Goal: Subscribe to service/newsletter

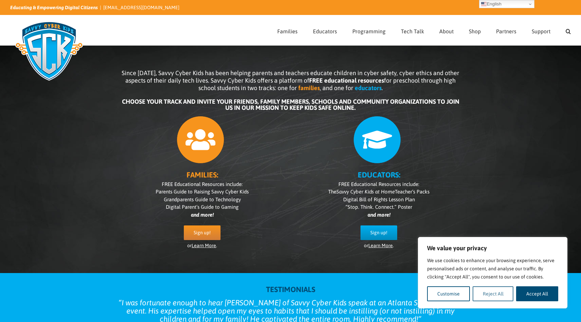
click at [491, 294] on button "Reject All" at bounding box center [492, 293] width 41 height 15
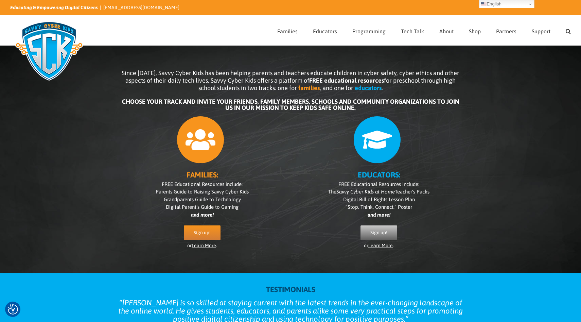
click at [375, 227] on link "Sign up!" at bounding box center [378, 232] width 37 height 15
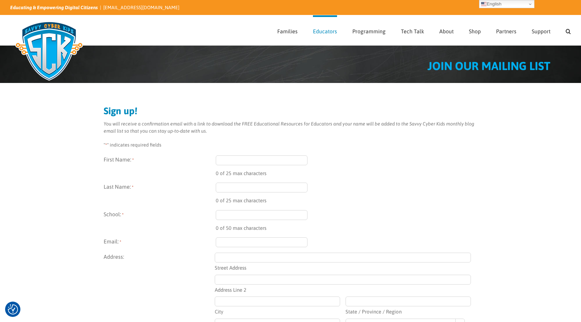
click at [237, 159] on input "First Name: *" at bounding box center [262, 160] width 92 height 10
type input "[PERSON_NAME]"
type input "Archibald"
type input "Desert Oasis High School"
type input "archika@nv.ccsd.net"
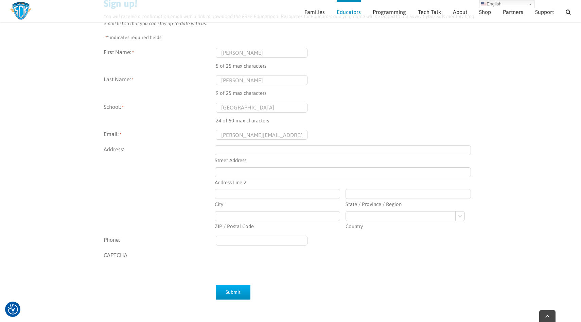
scroll to position [100, 0]
click at [234, 292] on input "Submit" at bounding box center [233, 291] width 35 height 15
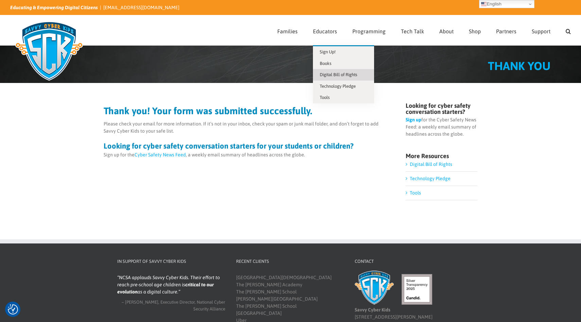
click at [332, 75] on span "Digital Bill of Rights" at bounding box center [338, 74] width 37 height 5
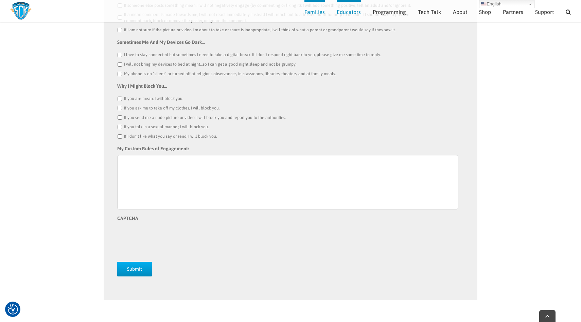
scroll to position [984, 0]
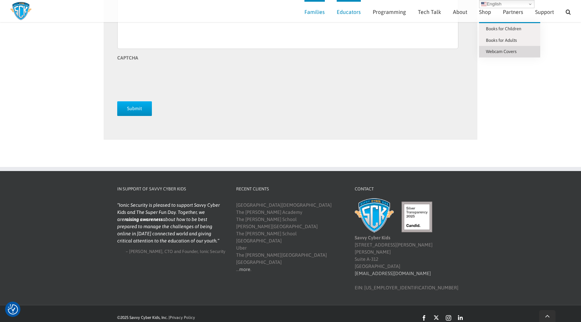
click at [491, 52] on span "Webcam Covers" at bounding box center [501, 51] width 31 height 5
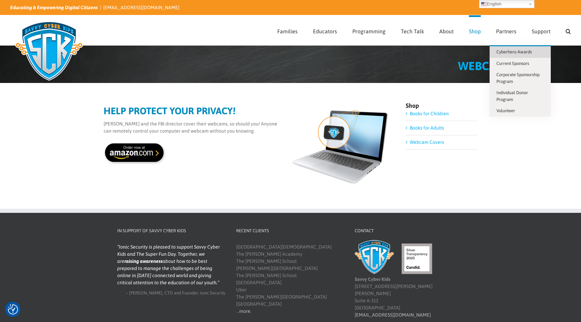
click at [525, 51] on span "Cyberhero Awards" at bounding box center [513, 51] width 35 height 5
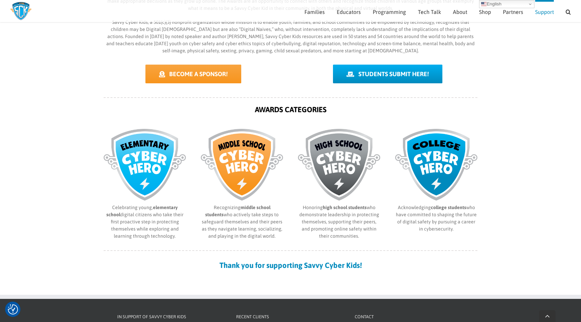
scroll to position [243, 0]
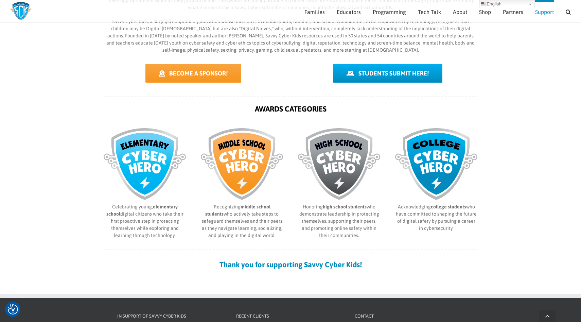
click at [333, 162] on img at bounding box center [339, 164] width 82 height 72
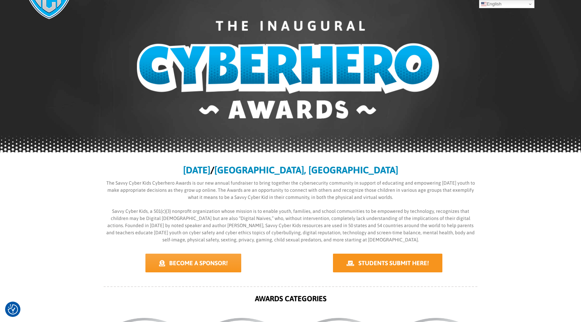
scroll to position [0, 0]
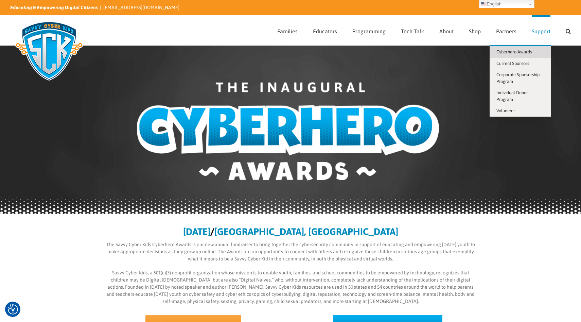
click at [523, 51] on span "Cyberhero Awards" at bounding box center [513, 51] width 35 height 5
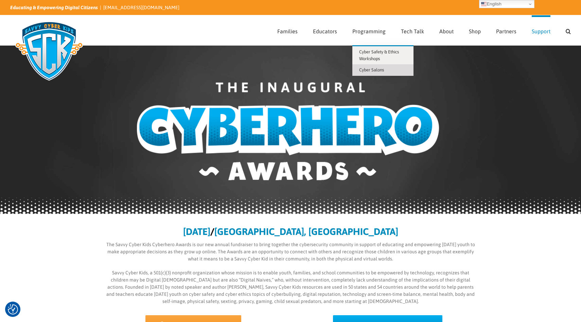
click at [382, 71] on span "Cyber Salons" at bounding box center [371, 69] width 25 height 5
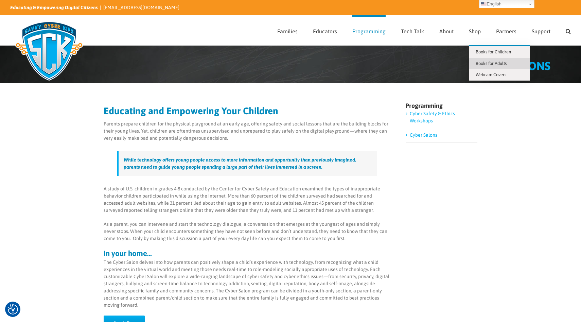
click at [484, 62] on span "Books for Adults" at bounding box center [491, 63] width 31 height 5
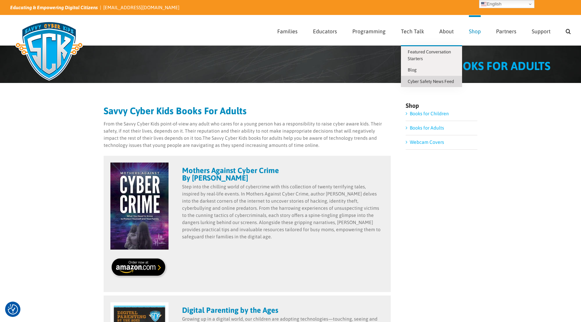
click at [433, 83] on span "Cyber Safety News Feed" at bounding box center [431, 81] width 46 height 5
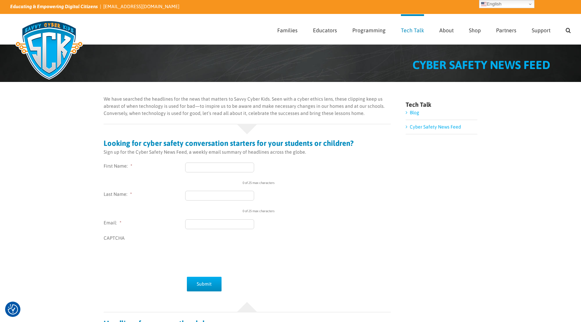
scroll to position [1, 0]
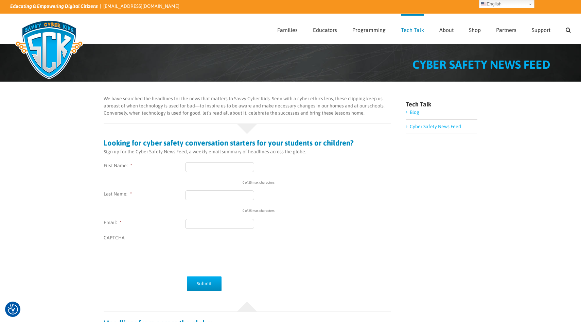
click at [213, 163] on input "First Name: *" at bounding box center [219, 167] width 69 height 10
type input "K"
type input "Keith"
type input "Archibald"
type input "archika@nv.ccsd.net"
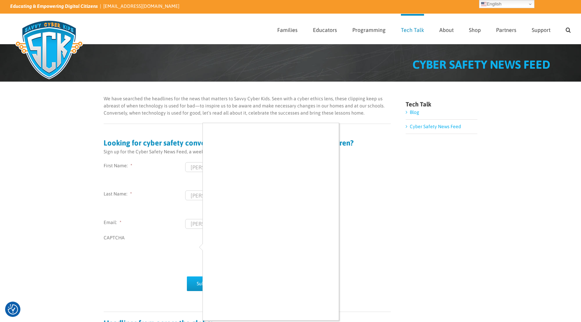
scroll to position [2, 0]
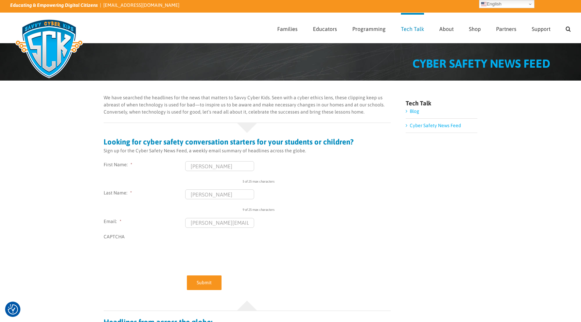
click at [210, 277] on input "Submit" at bounding box center [204, 282] width 35 height 15
